Goal: Task Accomplishment & Management: Manage account settings

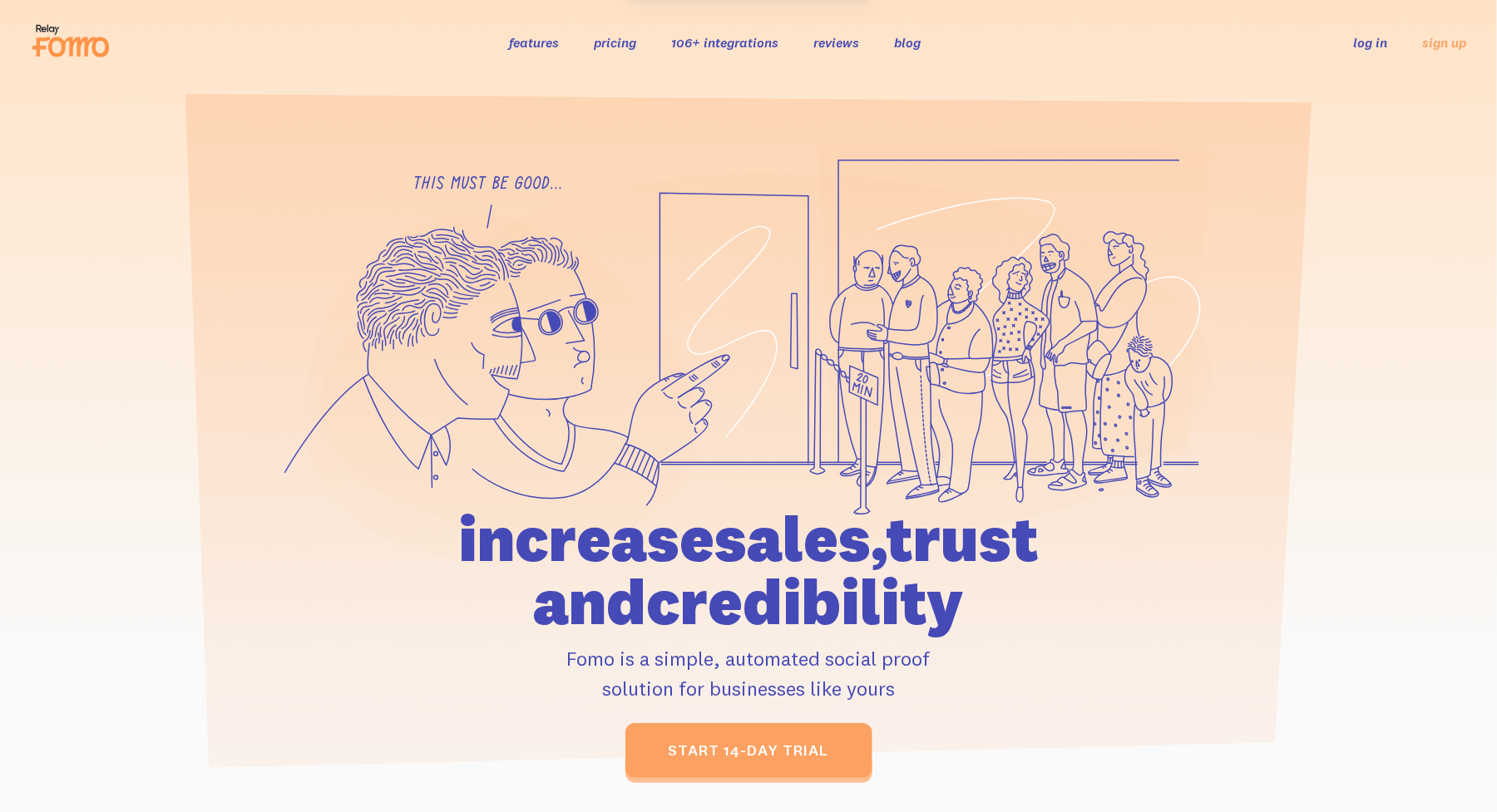
click at [1371, 39] on link "log in" at bounding box center [1371, 42] width 34 height 16
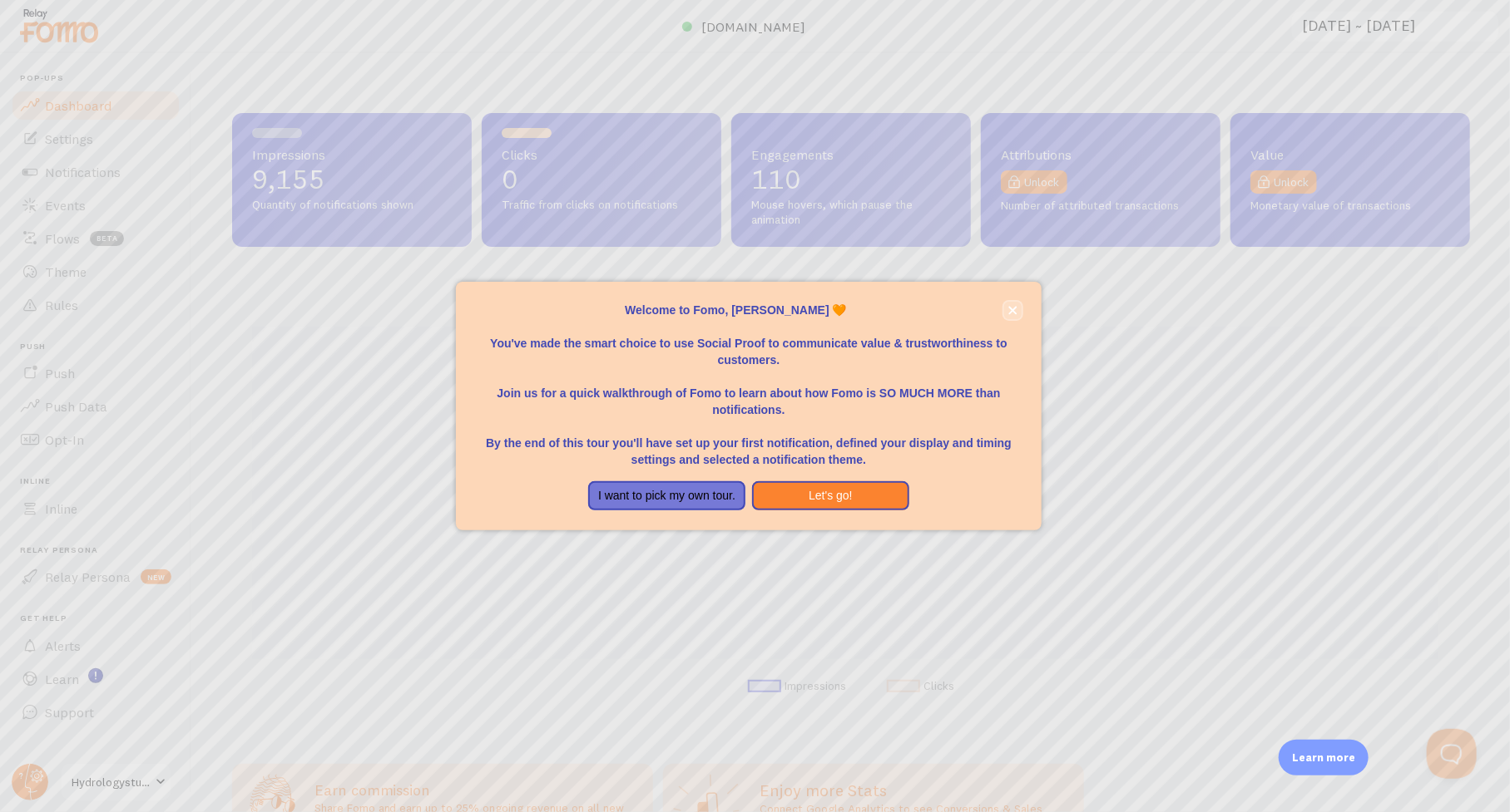
click at [1018, 311] on button "close," at bounding box center [1013, 311] width 17 height 17
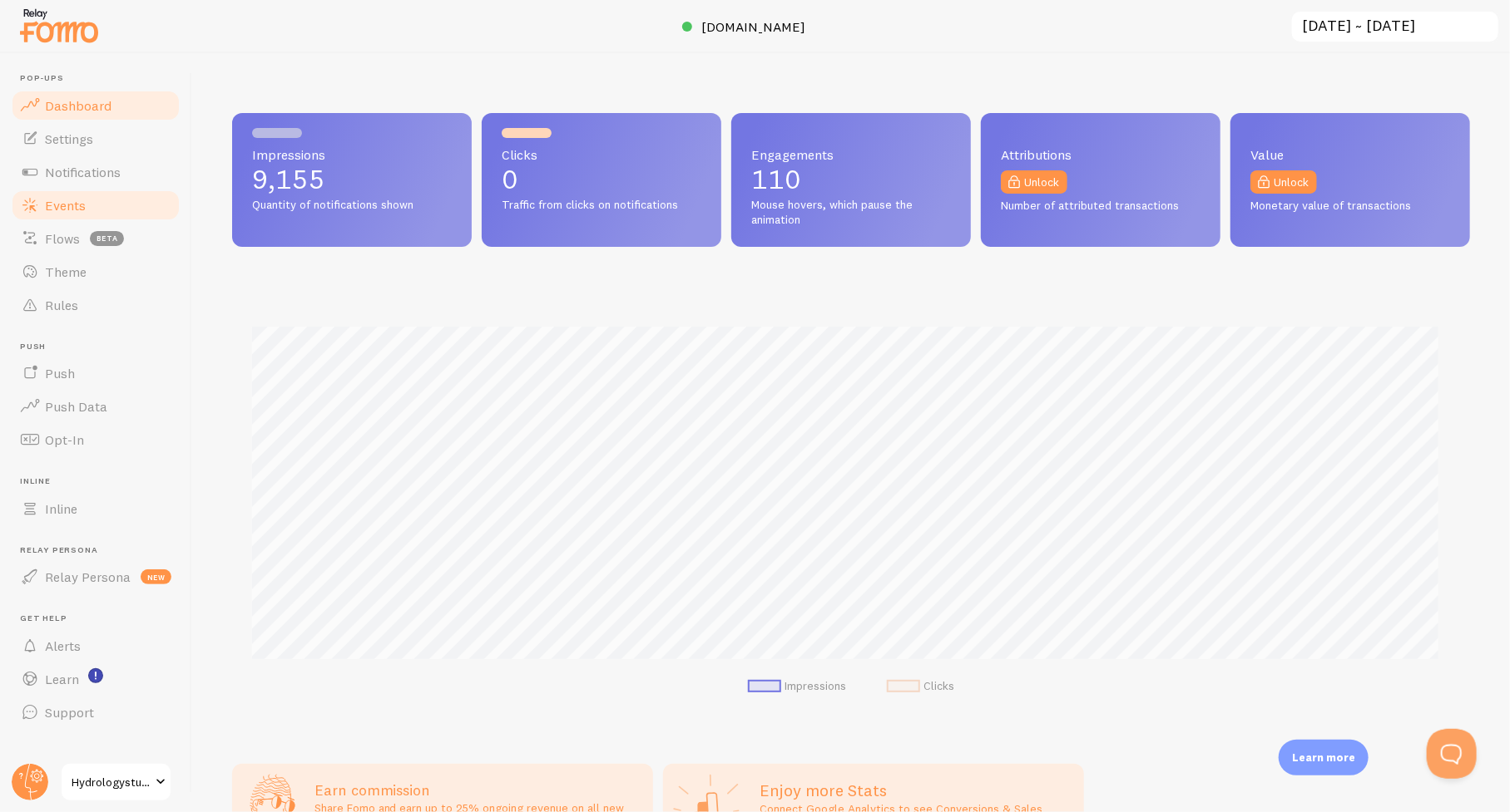
click at [67, 205] on span "Events" at bounding box center [65, 204] width 41 height 16
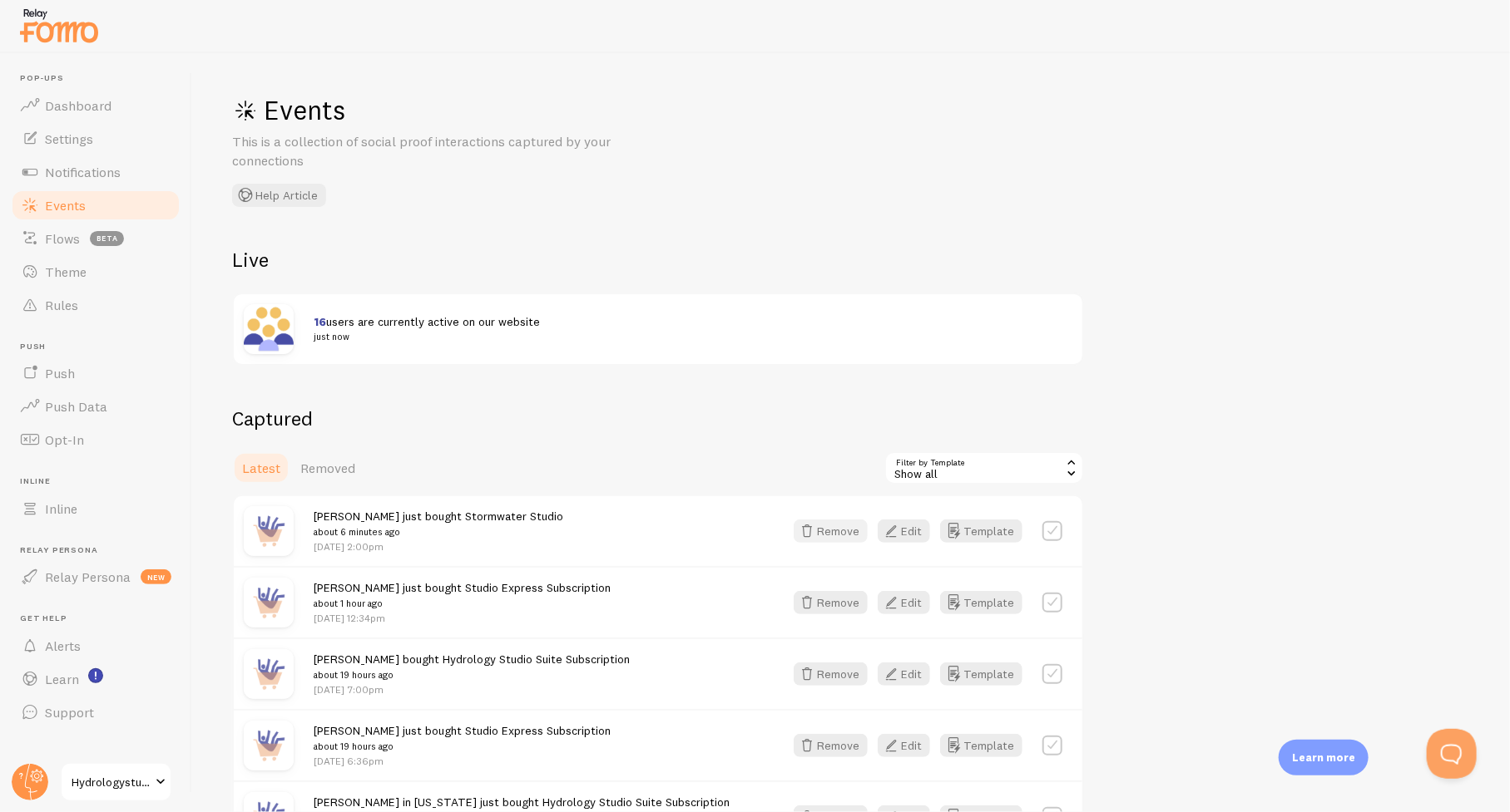
click at [840, 535] on button "Remove" at bounding box center [830, 530] width 74 height 23
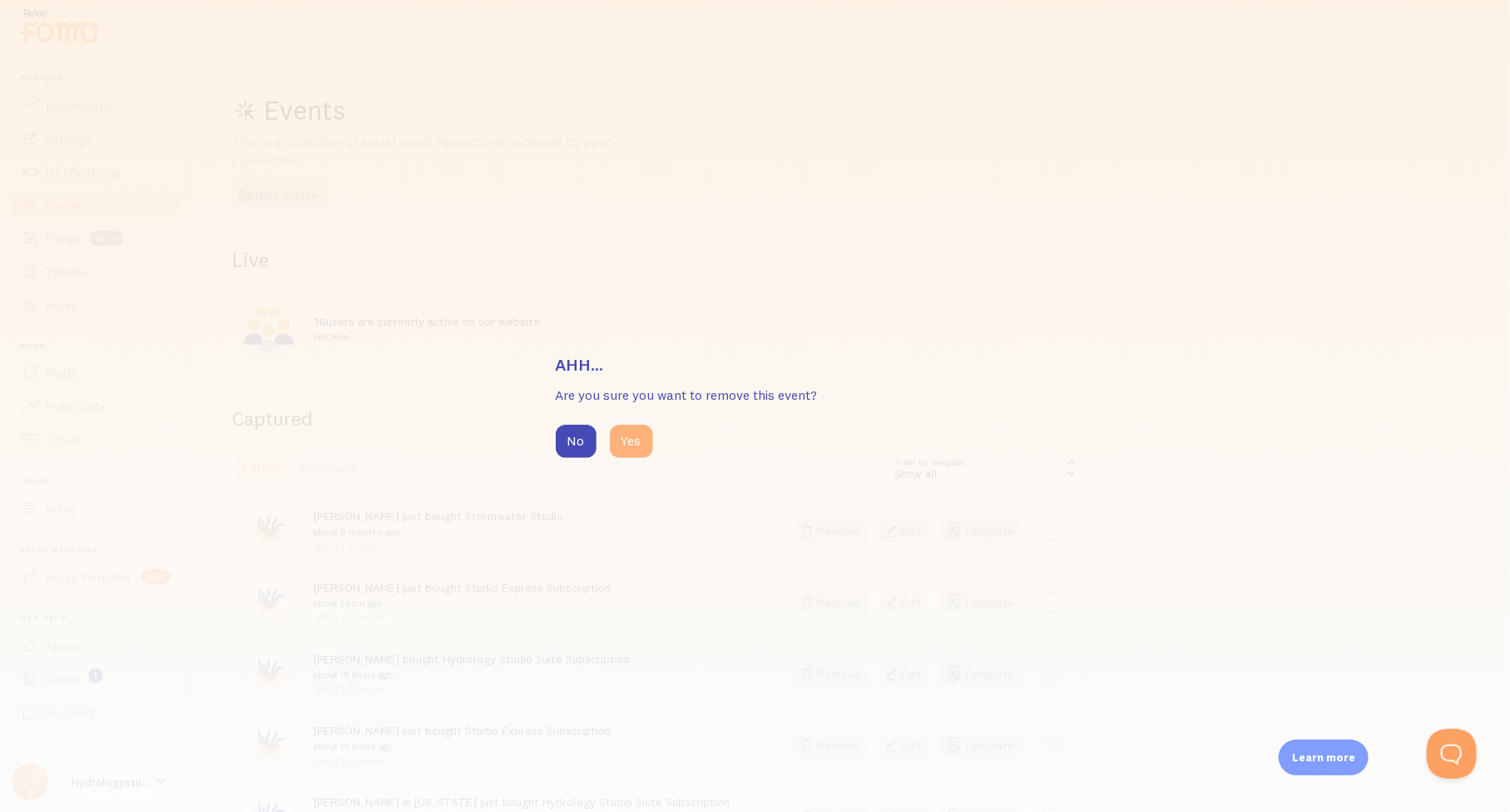
click at [630, 446] on button "Yes" at bounding box center [631, 442] width 44 height 33
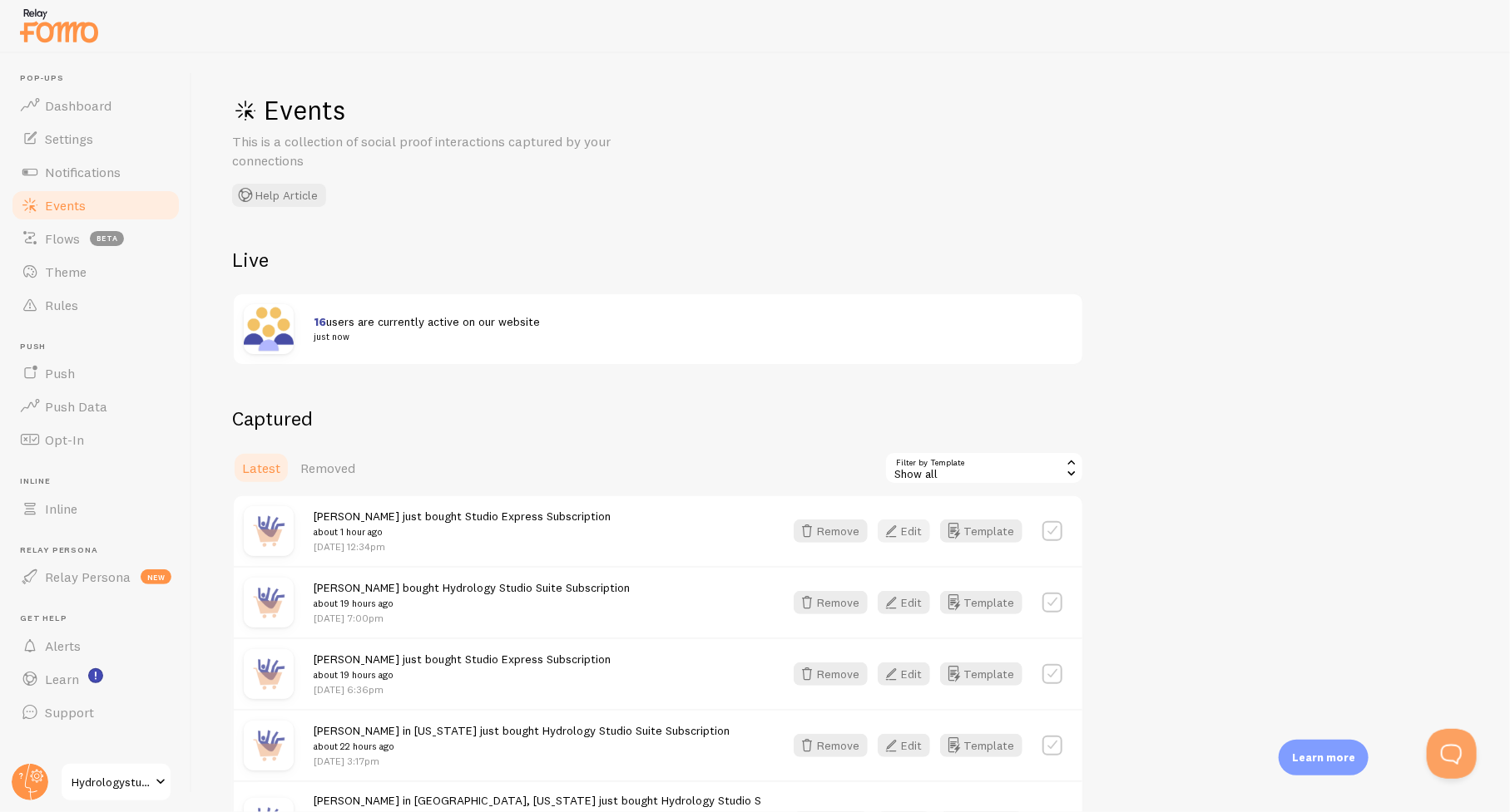
click at [906, 532] on button "Edit" at bounding box center [903, 530] width 52 height 23
click at [855, 531] on button "Remove" at bounding box center [830, 530] width 74 height 23
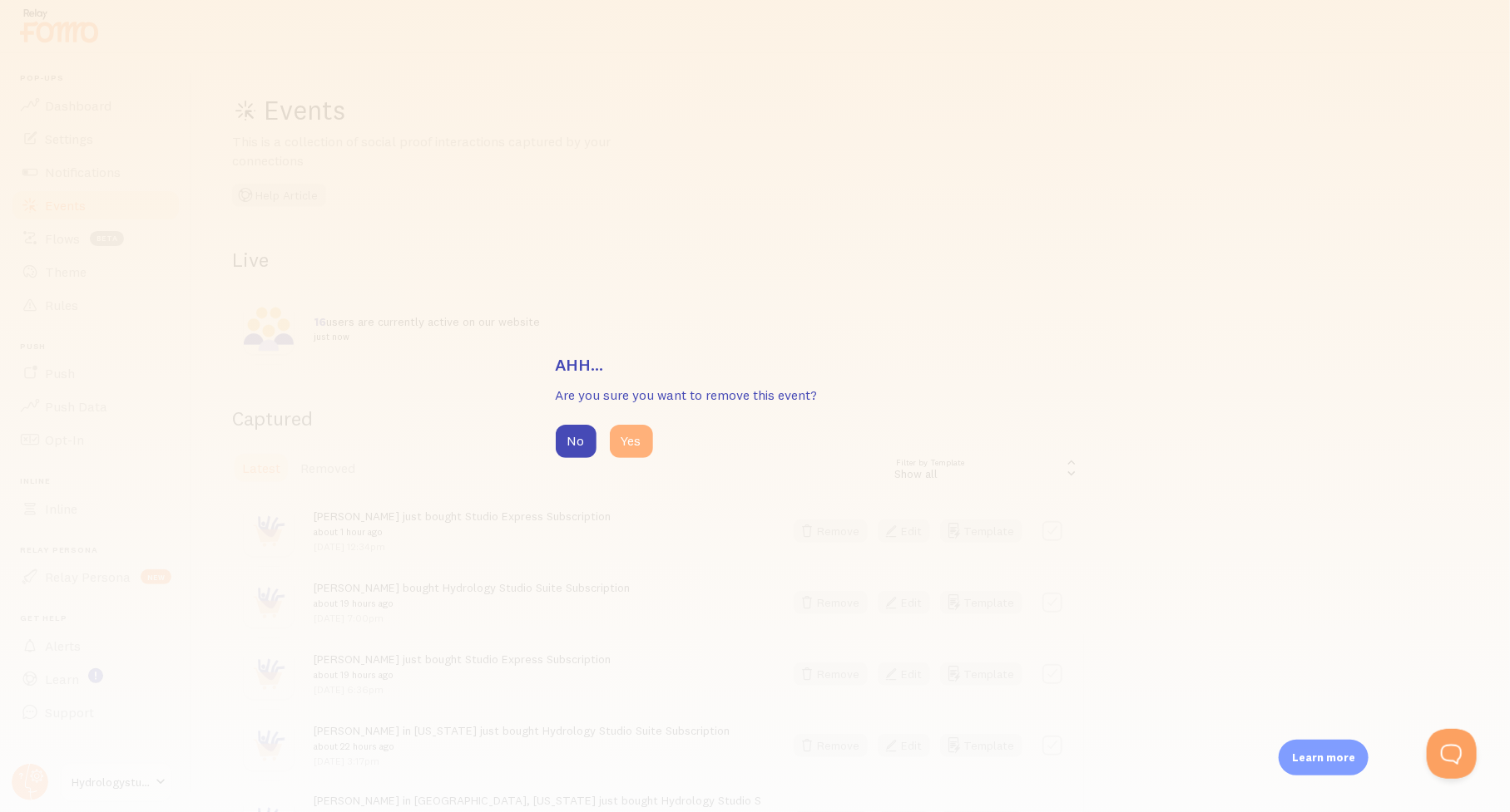
click at [630, 440] on button "Yes" at bounding box center [631, 442] width 44 height 33
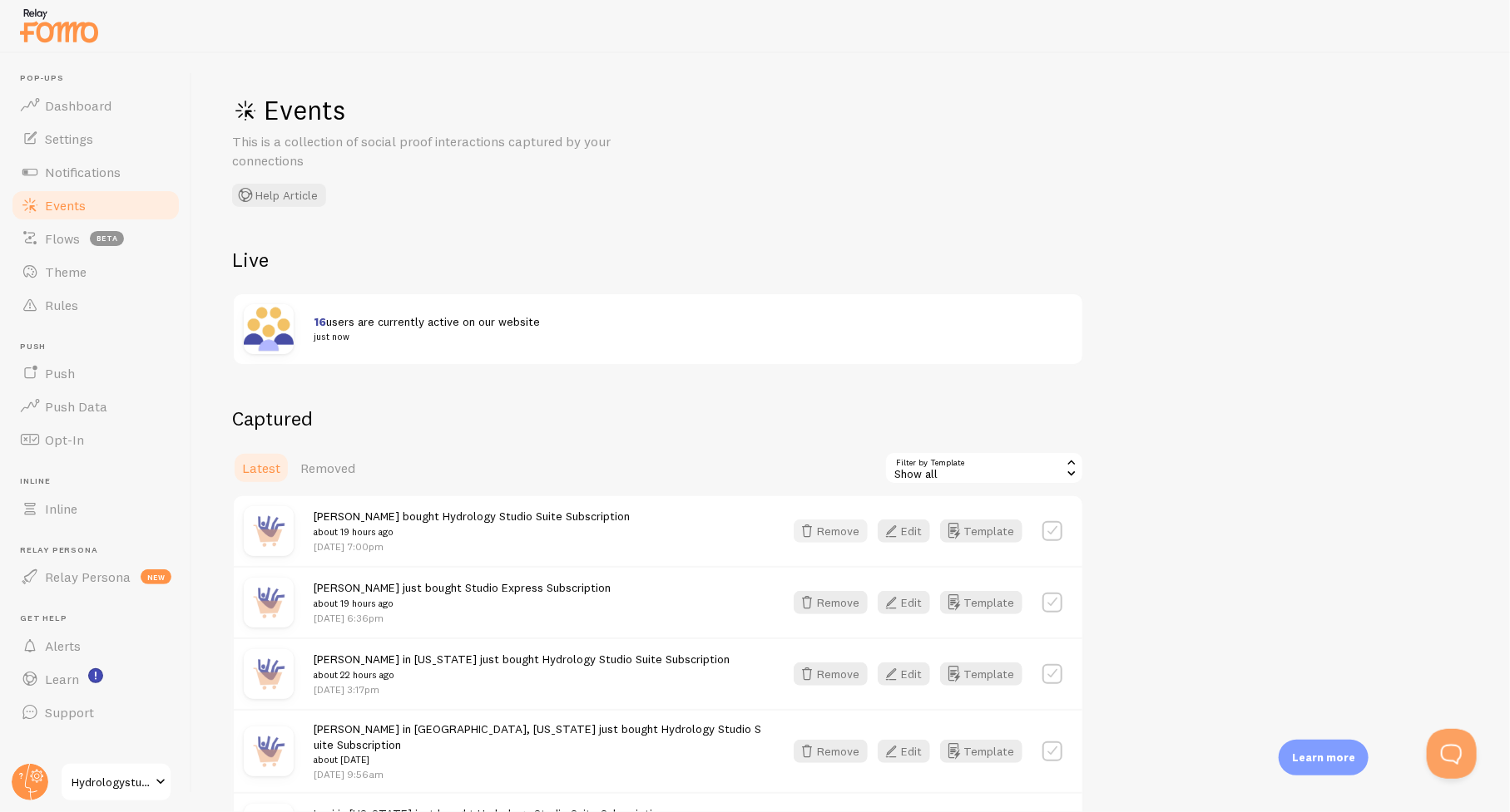
click at [829, 531] on button "Remove" at bounding box center [830, 530] width 74 height 23
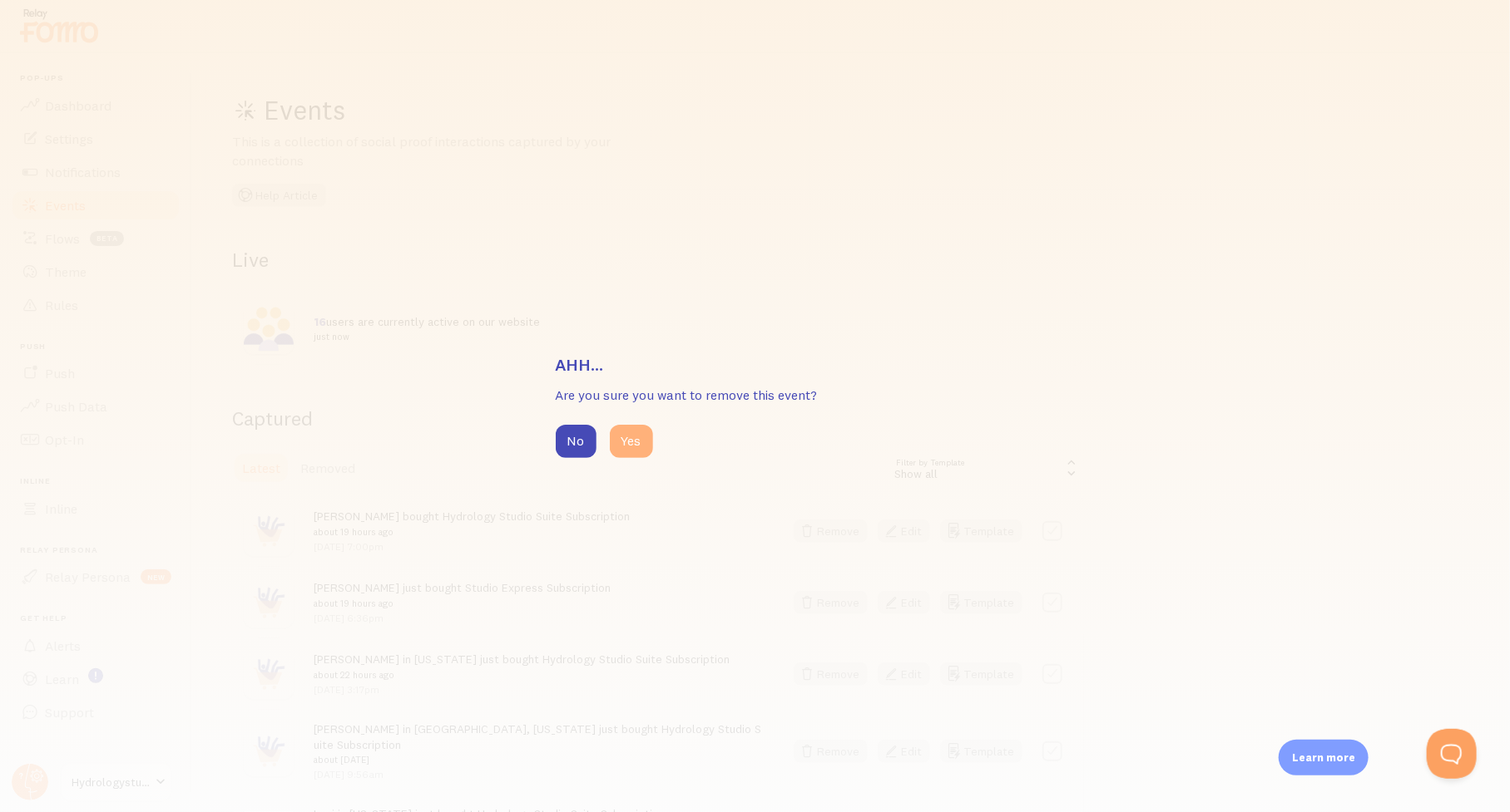
click at [637, 447] on button "Yes" at bounding box center [631, 442] width 44 height 33
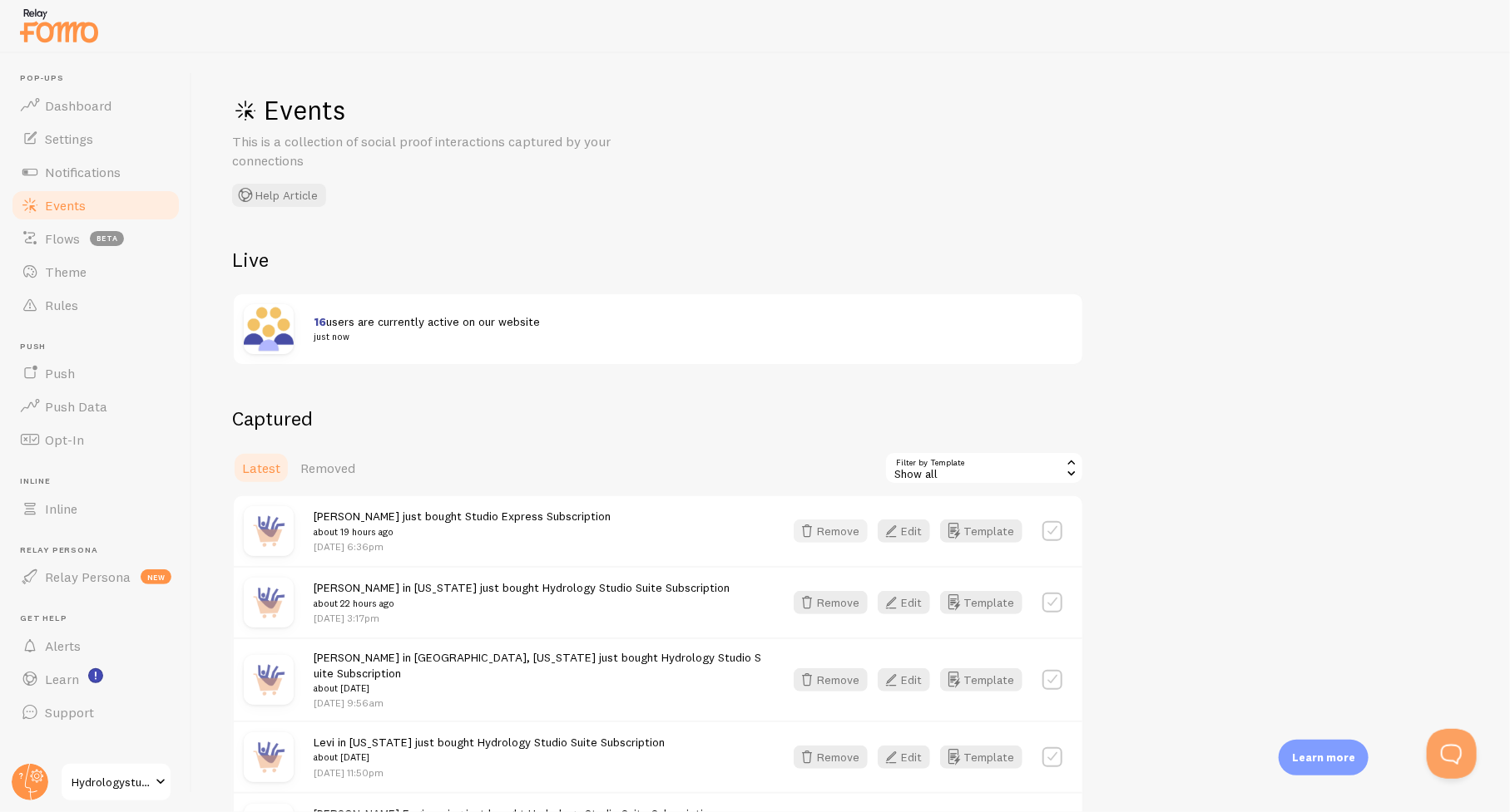
click at [827, 531] on button "Remove" at bounding box center [830, 530] width 74 height 23
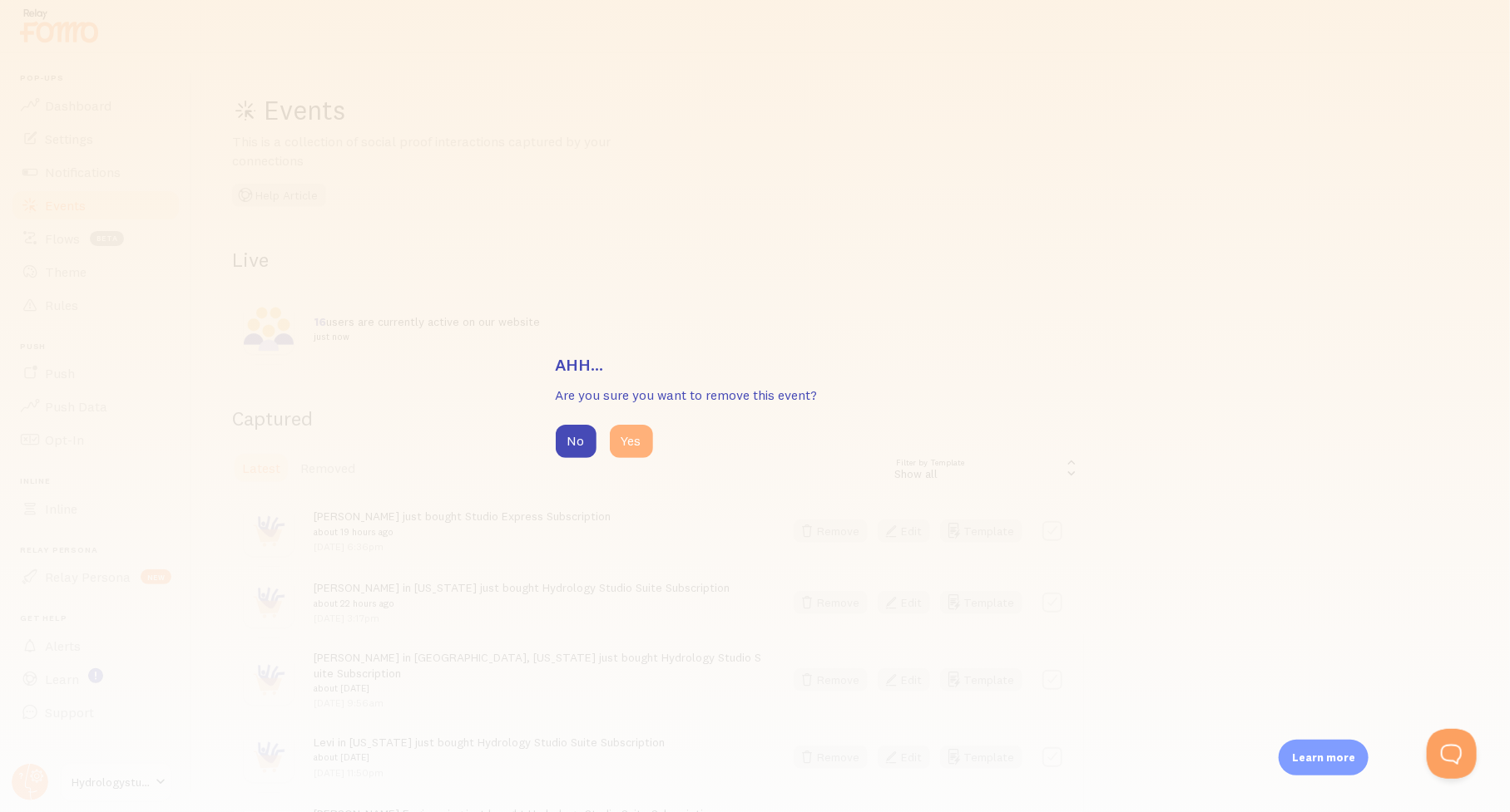
click at [647, 436] on button "Yes" at bounding box center [631, 442] width 44 height 33
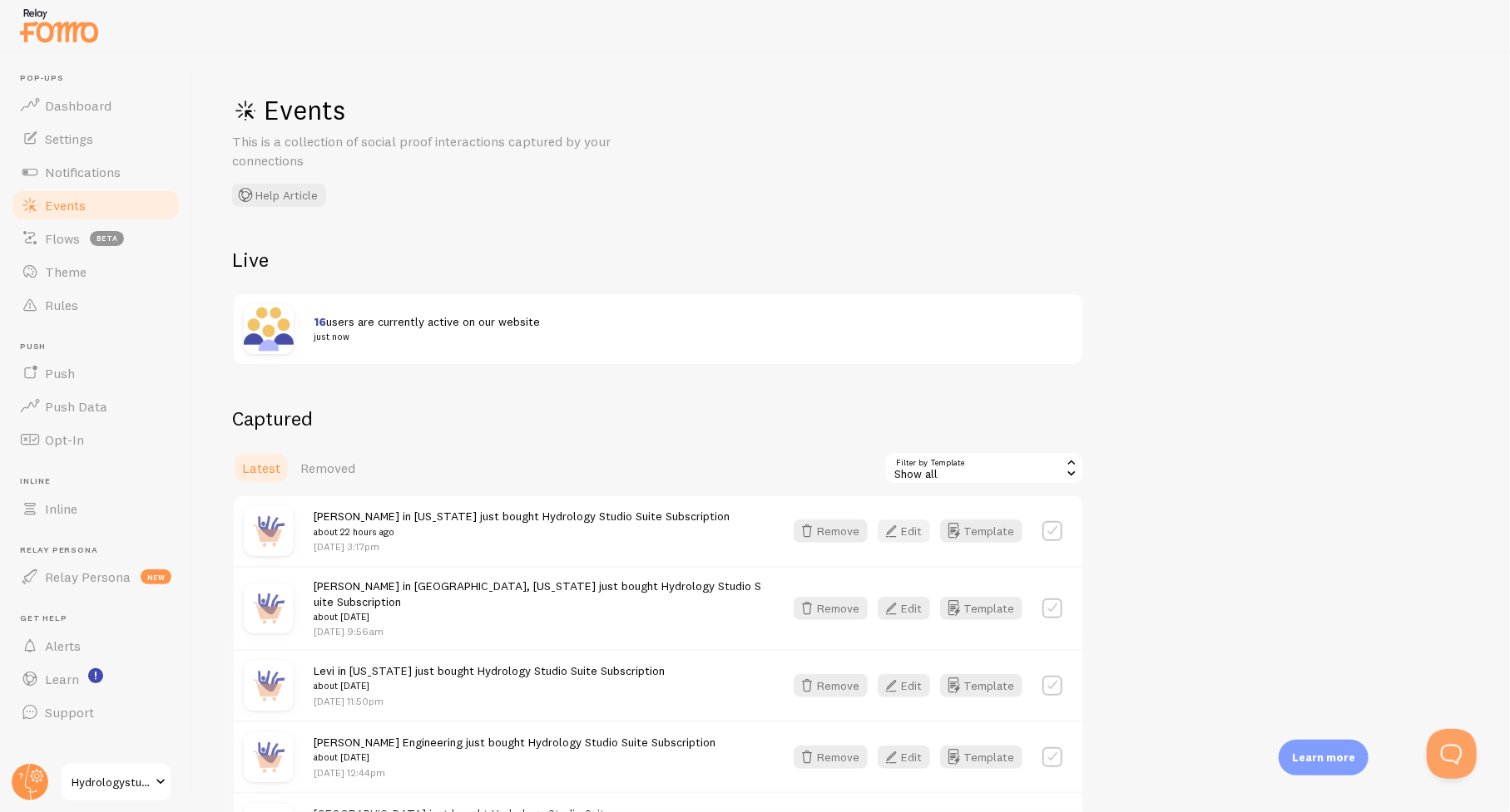
click at [907, 530] on button "Edit" at bounding box center [903, 530] width 52 height 23
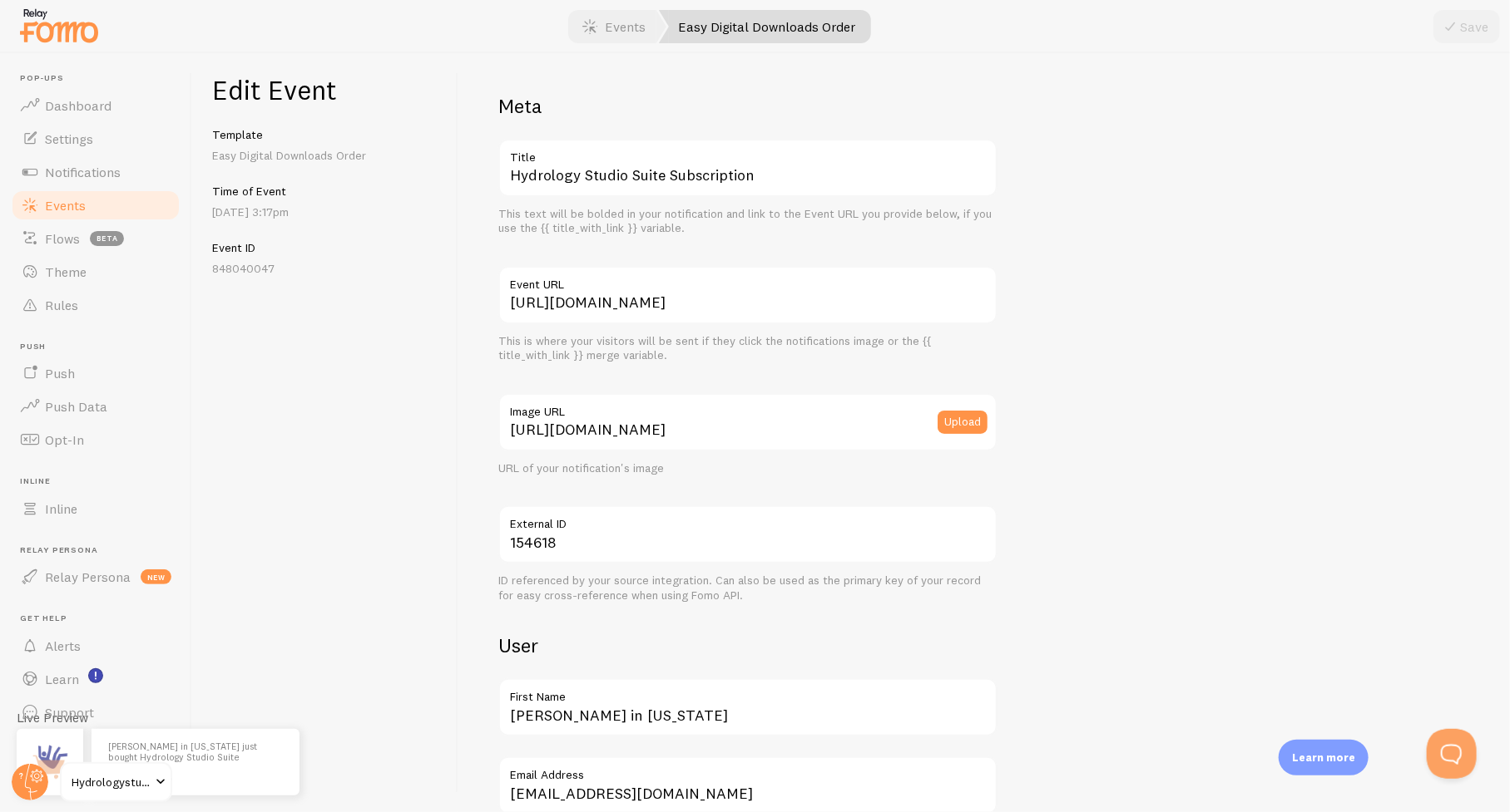
scroll to position [166, 0]
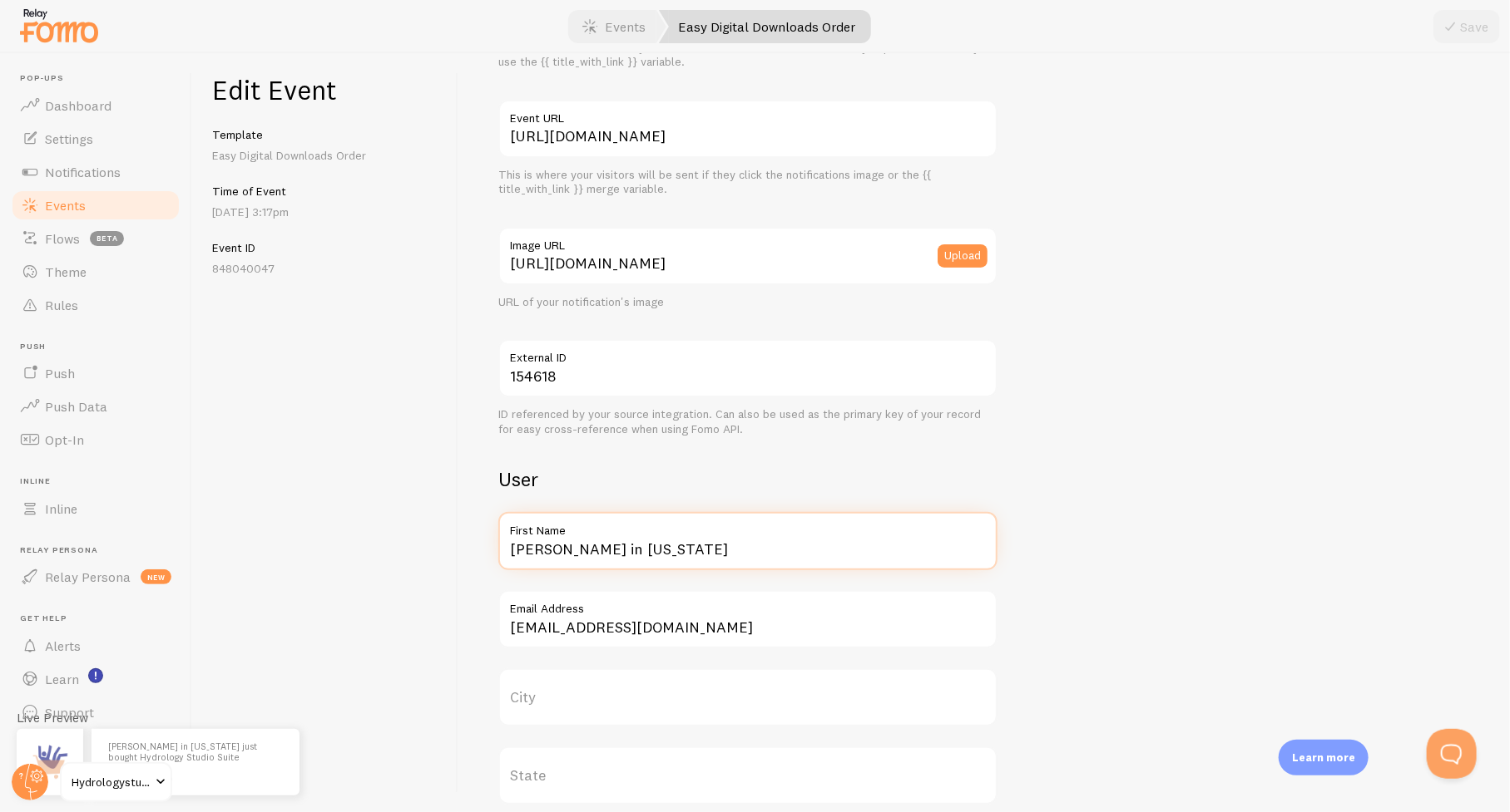
drag, startPoint x: 710, startPoint y: 553, endPoint x: 462, endPoint y: 548, distance: 248.1
click at [462, 548] on div "Meta Hydrology Studio Suite Subscription Title This text will be bolded in your…" at bounding box center [984, 432] width 1051 height 759
paste input "Civil and Environmental Technologies"
type input "Civil and Environmental Technologies"
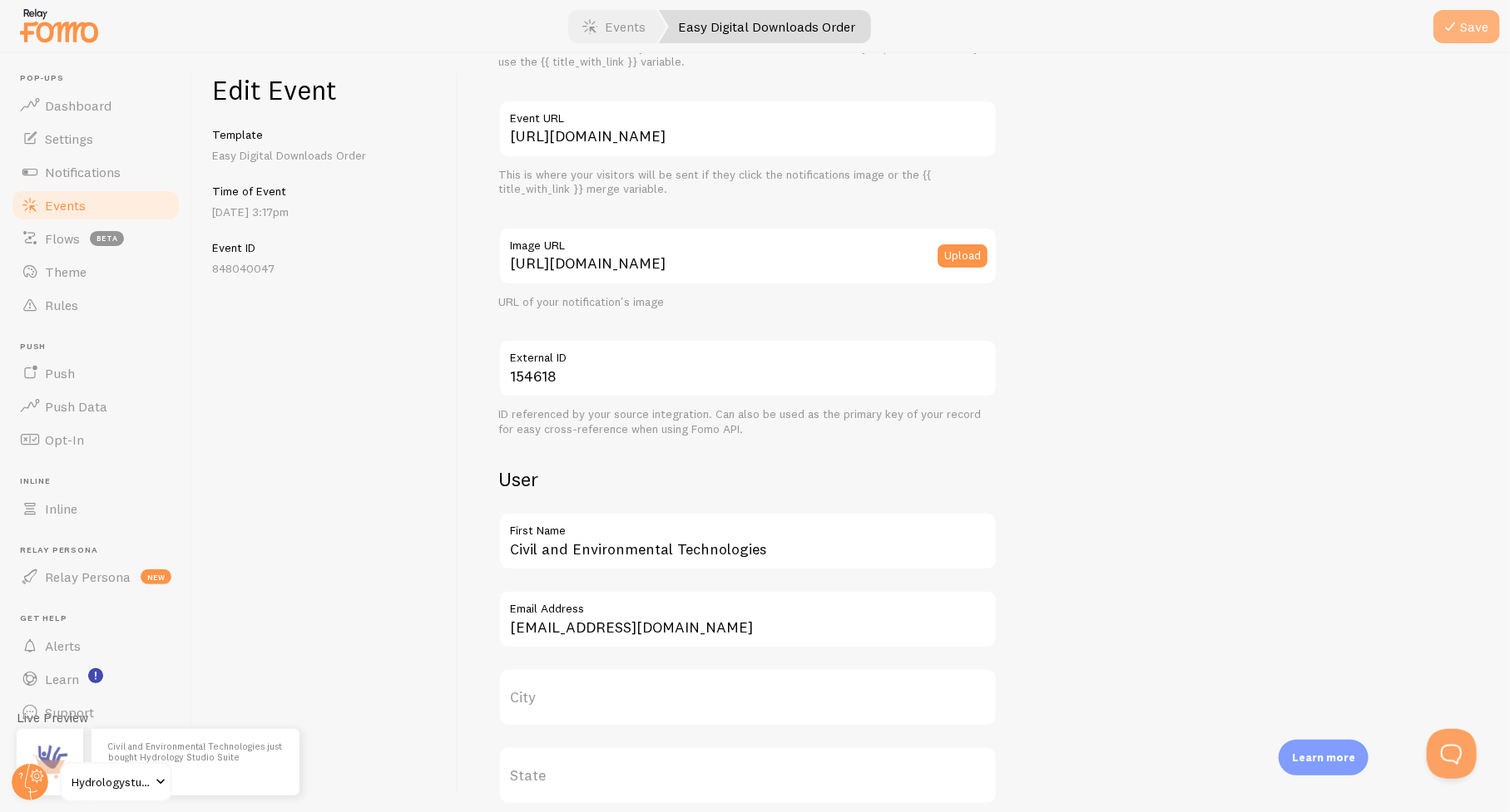
click at [1463, 22] on button "Save" at bounding box center [1466, 27] width 67 height 33
click at [65, 204] on span "Events" at bounding box center [65, 204] width 41 height 16
